Goal: Task Accomplishment & Management: Use online tool/utility

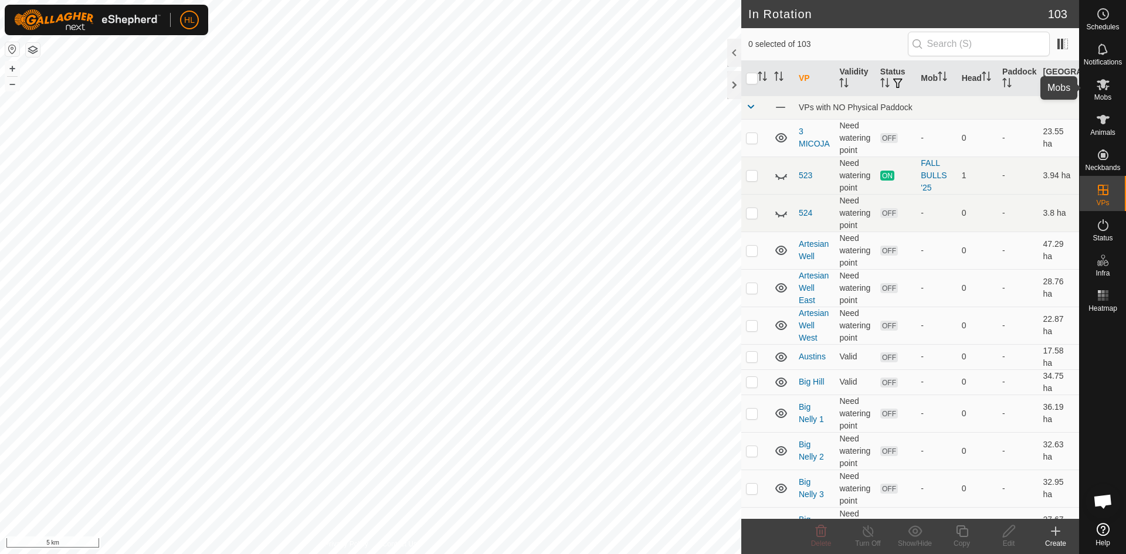
click at [1106, 90] on icon at bounding box center [1102, 84] width 13 height 11
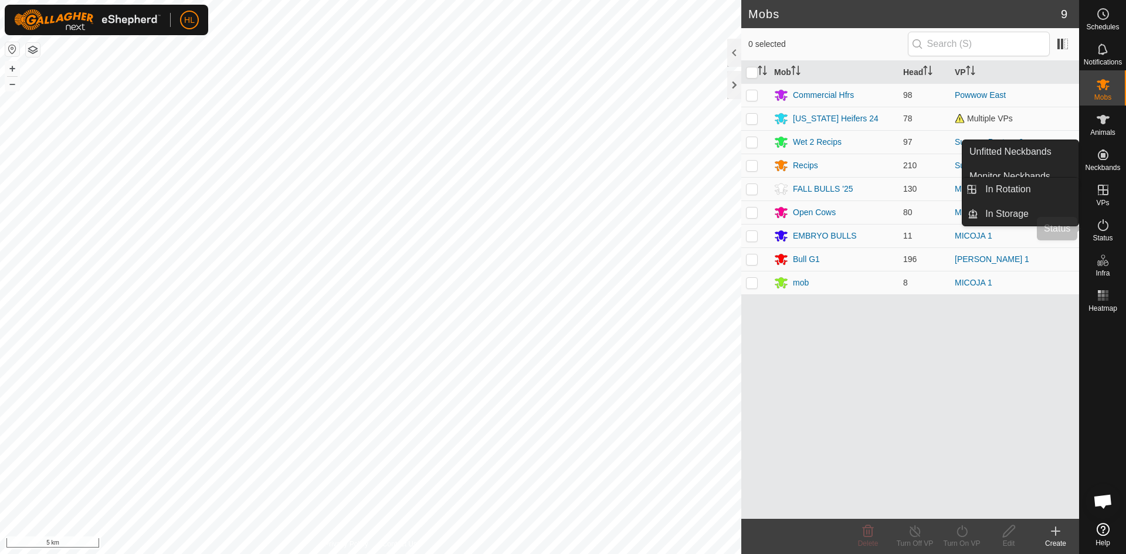
click at [1110, 227] on es-activation-svg-icon at bounding box center [1102, 225] width 21 height 19
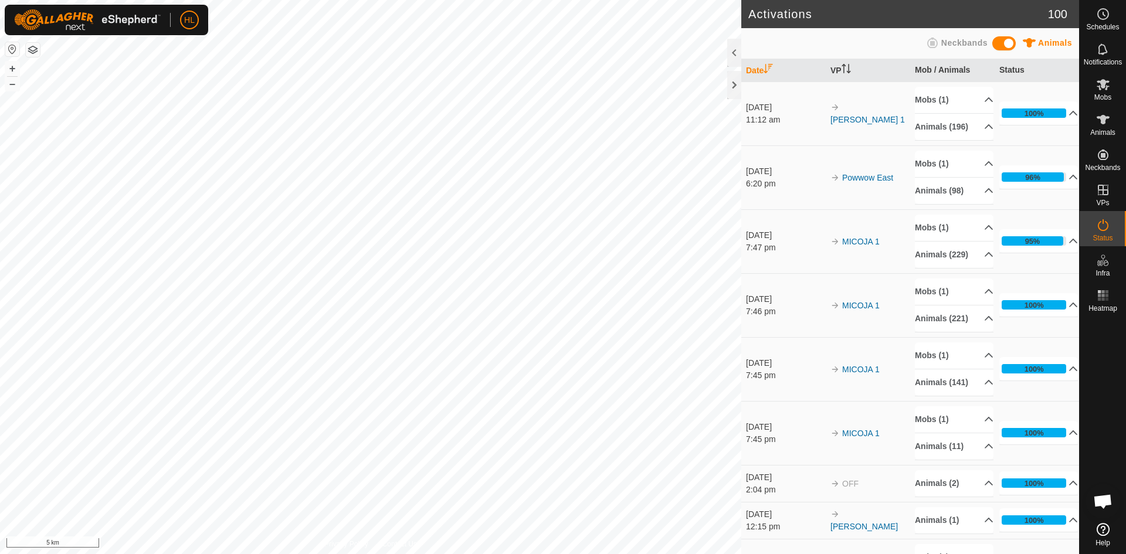
click at [1108, 229] on icon at bounding box center [1103, 225] width 14 height 14
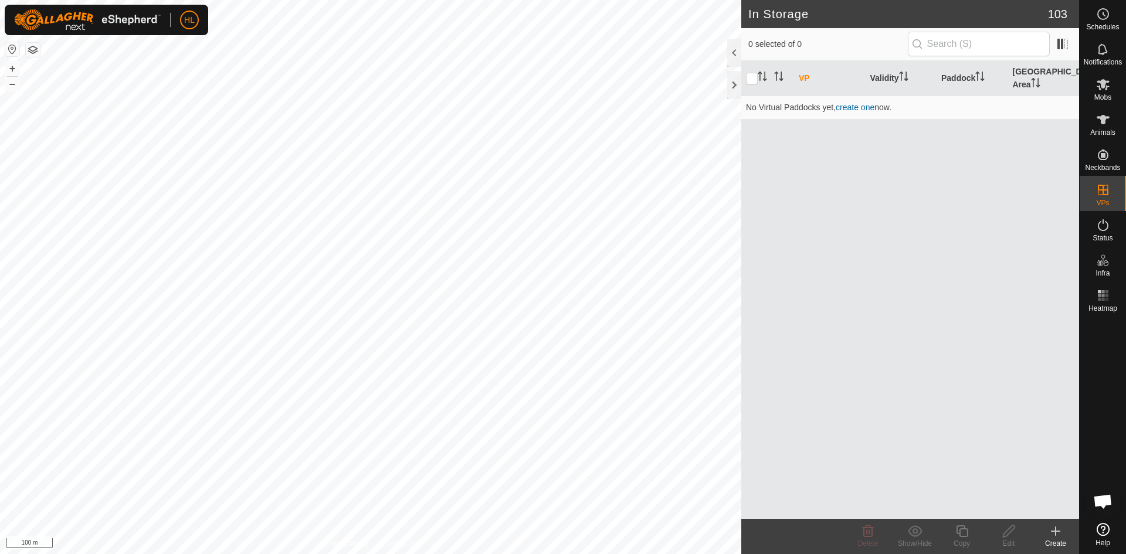
click at [1059, 531] on icon at bounding box center [1055, 531] width 8 height 0
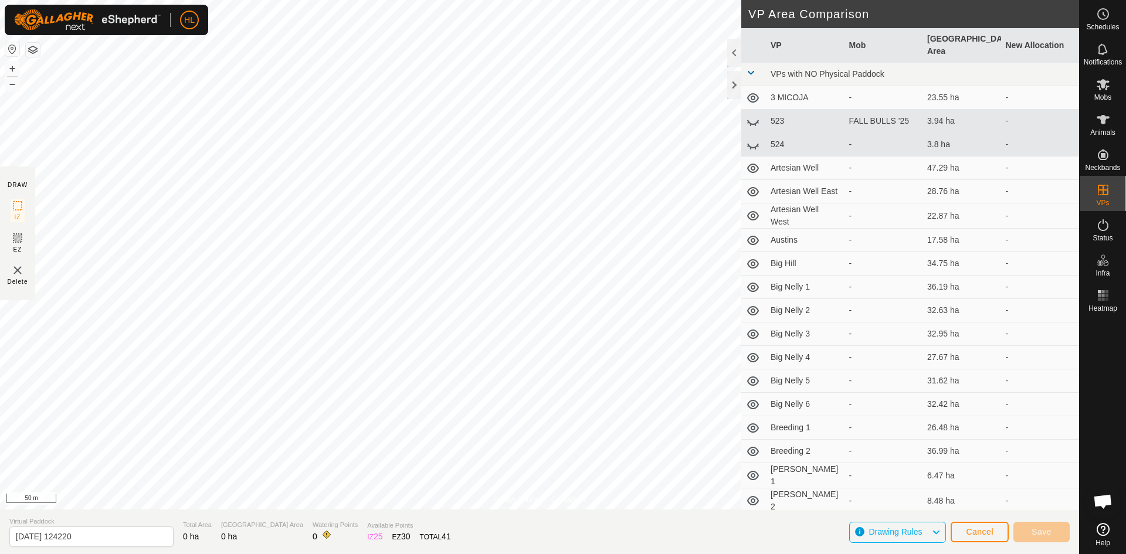
click at [0, 344] on html "HL Schedules Notifications Mobs Animals Neckbands VPs Status Infra Heatmap Help…" at bounding box center [563, 277] width 1126 height 554
click at [476, 553] on html "HL Schedules Notifications Mobs Animals Neckbands VPs Status Infra Heatmap Help…" at bounding box center [563, 277] width 1126 height 554
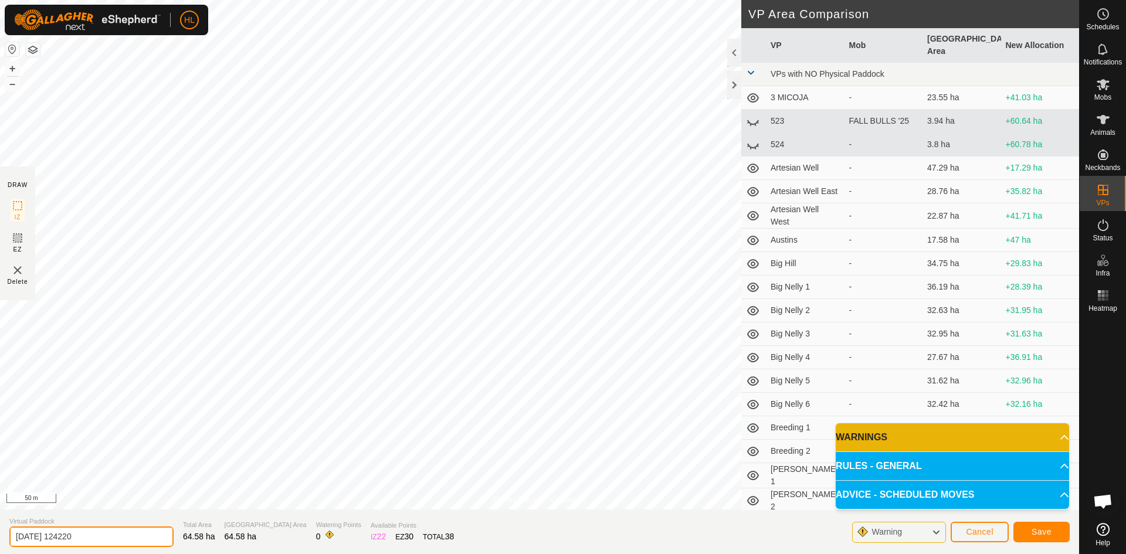
drag, startPoint x: 106, startPoint y: 542, endPoint x: -56, endPoint y: 517, distance: 163.2
click at [0, 517] on html "HL Schedules Notifications Mobs Animals Neckbands VPs Status Infra Heatmap Help…" at bounding box center [563, 277] width 1126 height 554
type input "Kauer's 1"
click at [1033, 535] on span "Save" at bounding box center [1041, 531] width 20 height 9
